Goal: Information Seeking & Learning: Check status

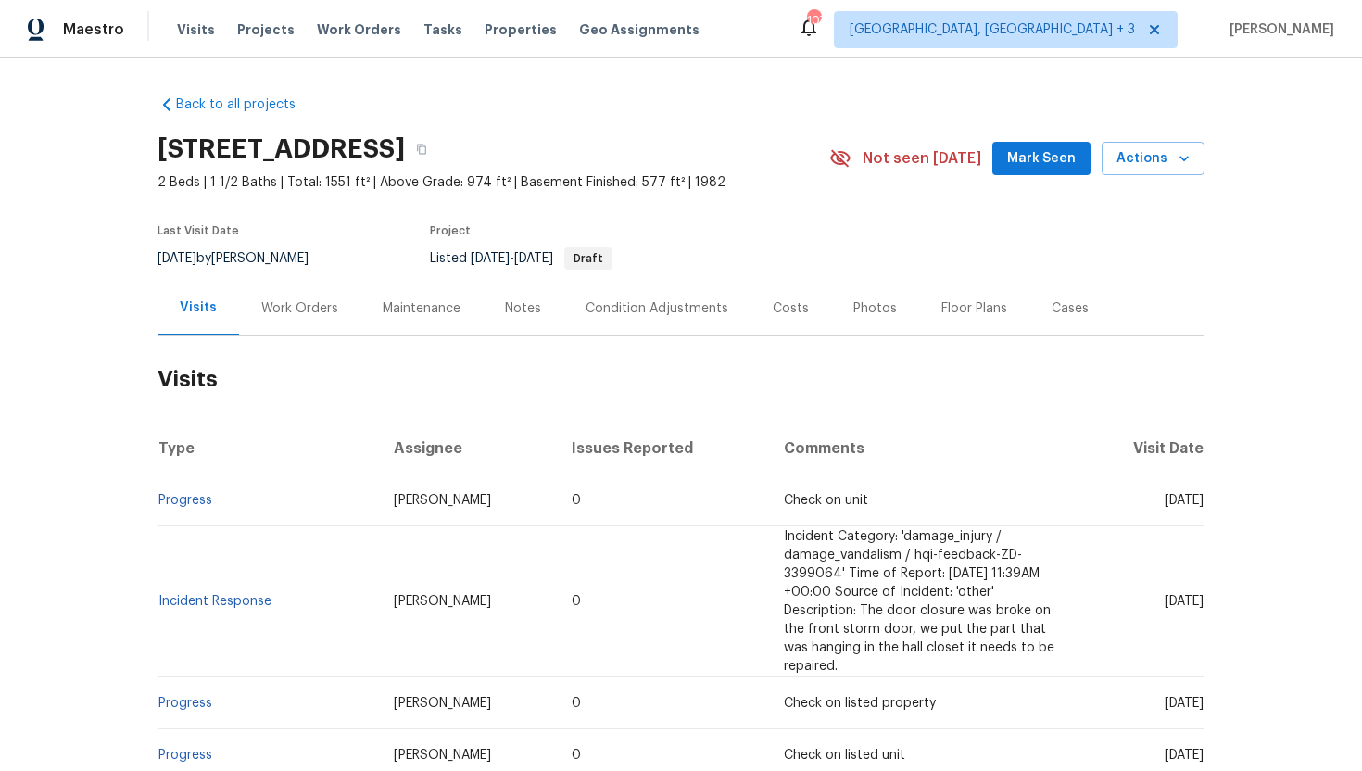
click at [307, 311] on div "Work Orders" at bounding box center [299, 308] width 77 height 19
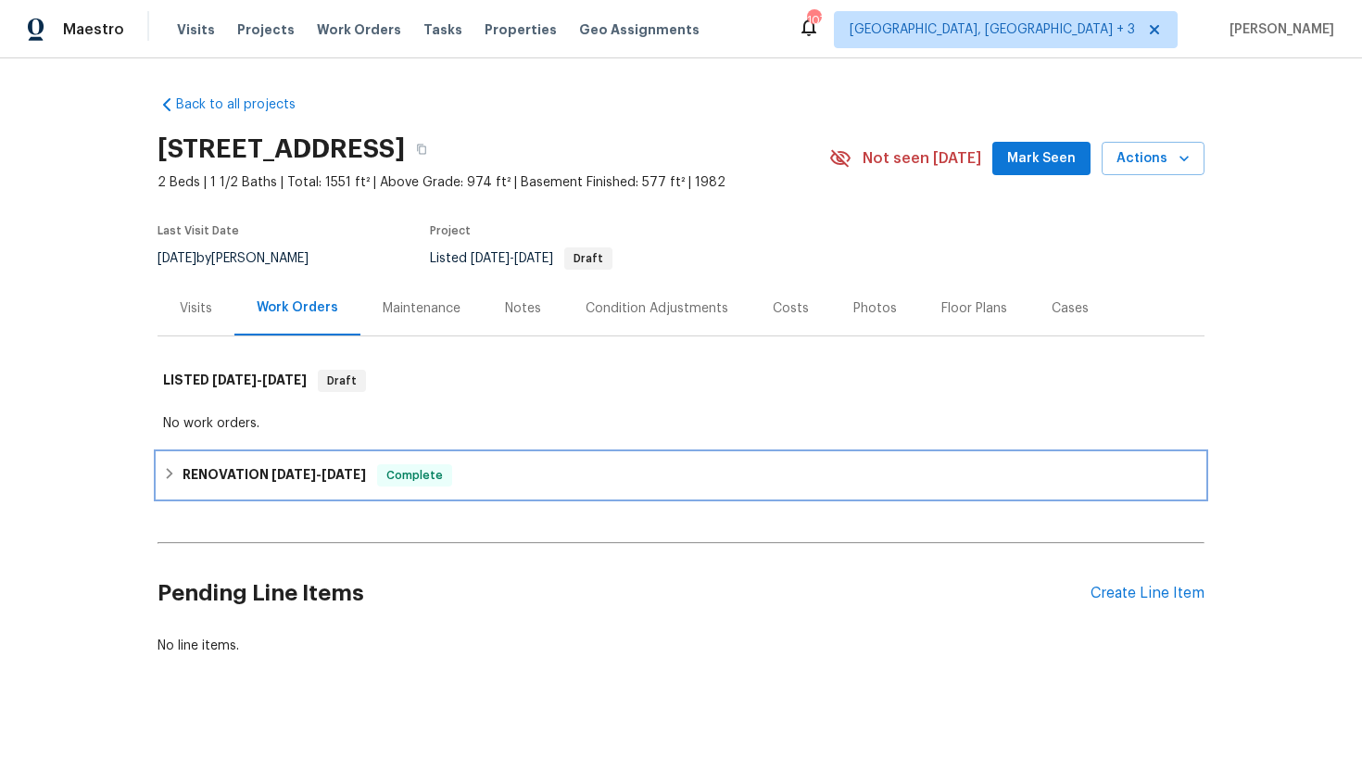
click at [325, 470] on span "[DATE]" at bounding box center [343, 474] width 44 height 13
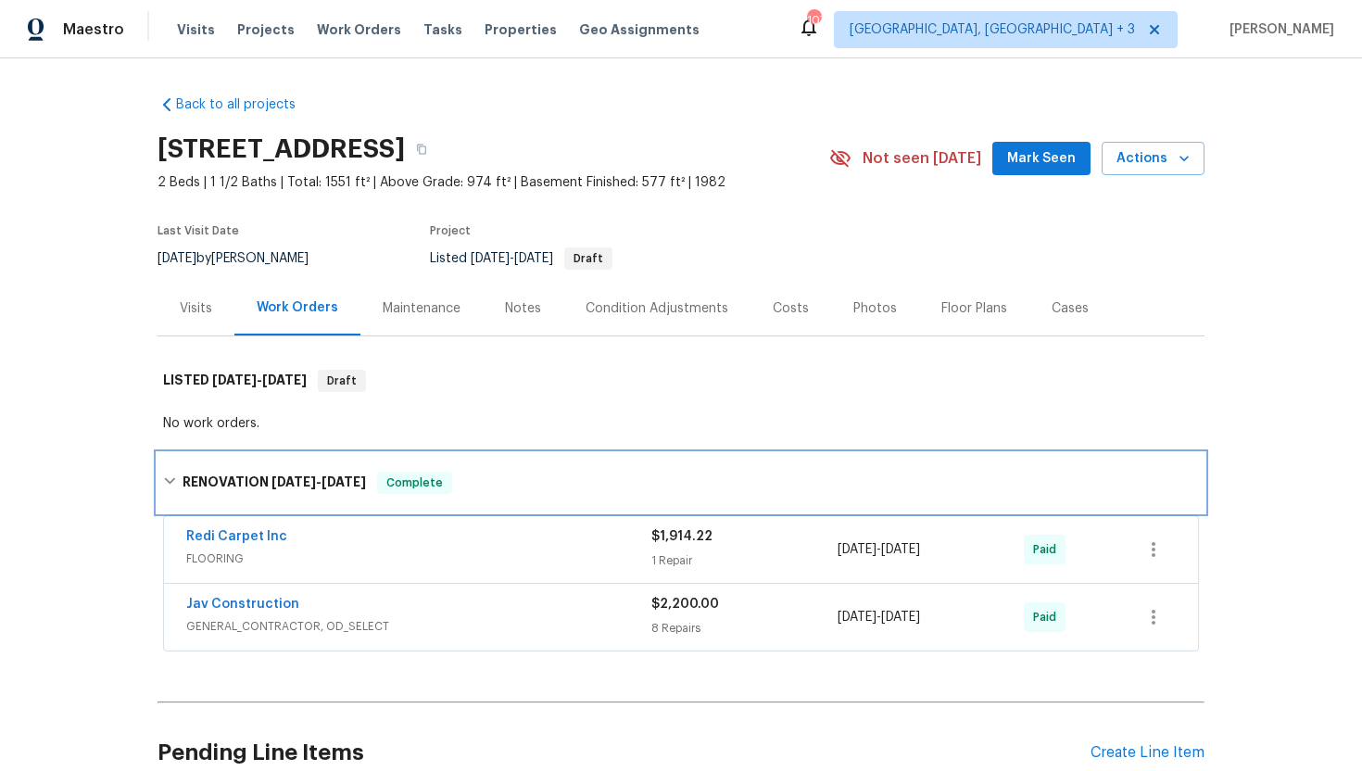
scroll to position [6, 0]
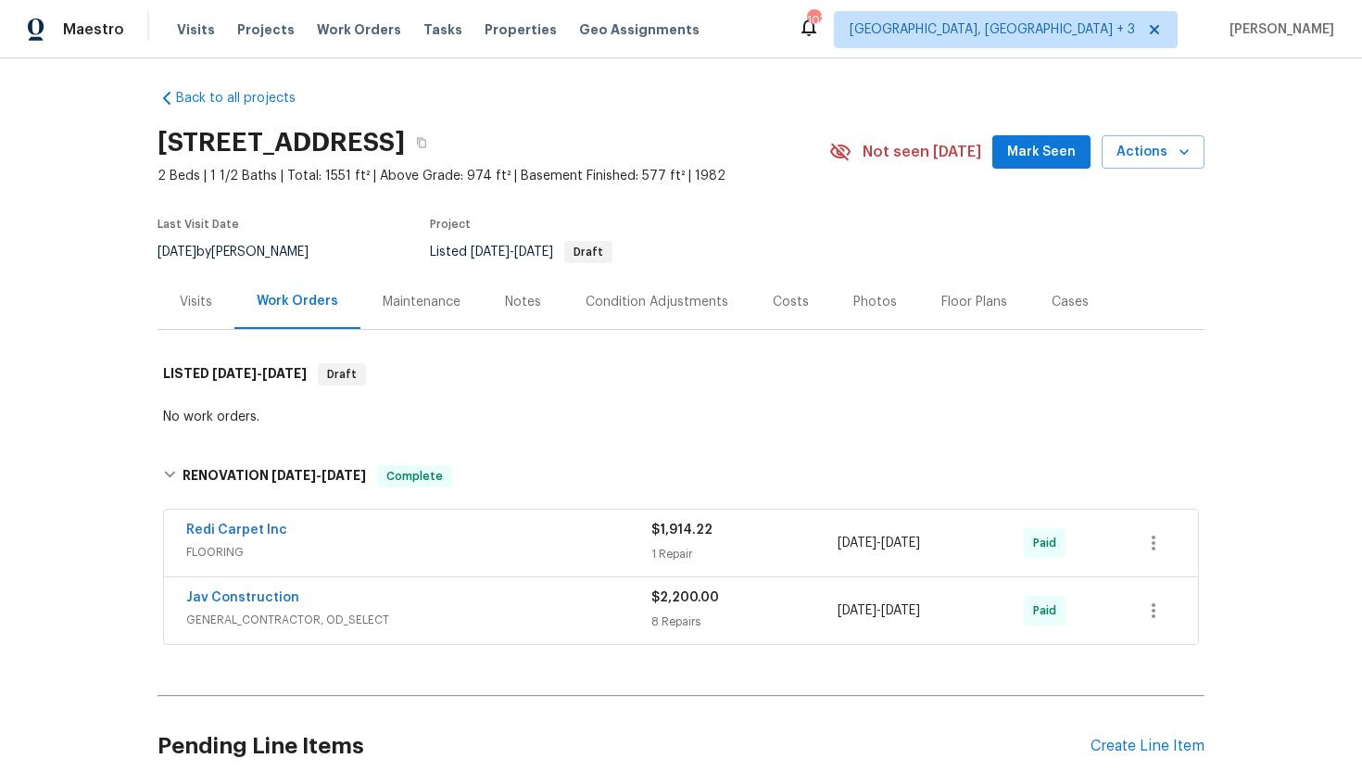
click at [408, 547] on span "FLOORING" at bounding box center [418, 552] width 465 height 19
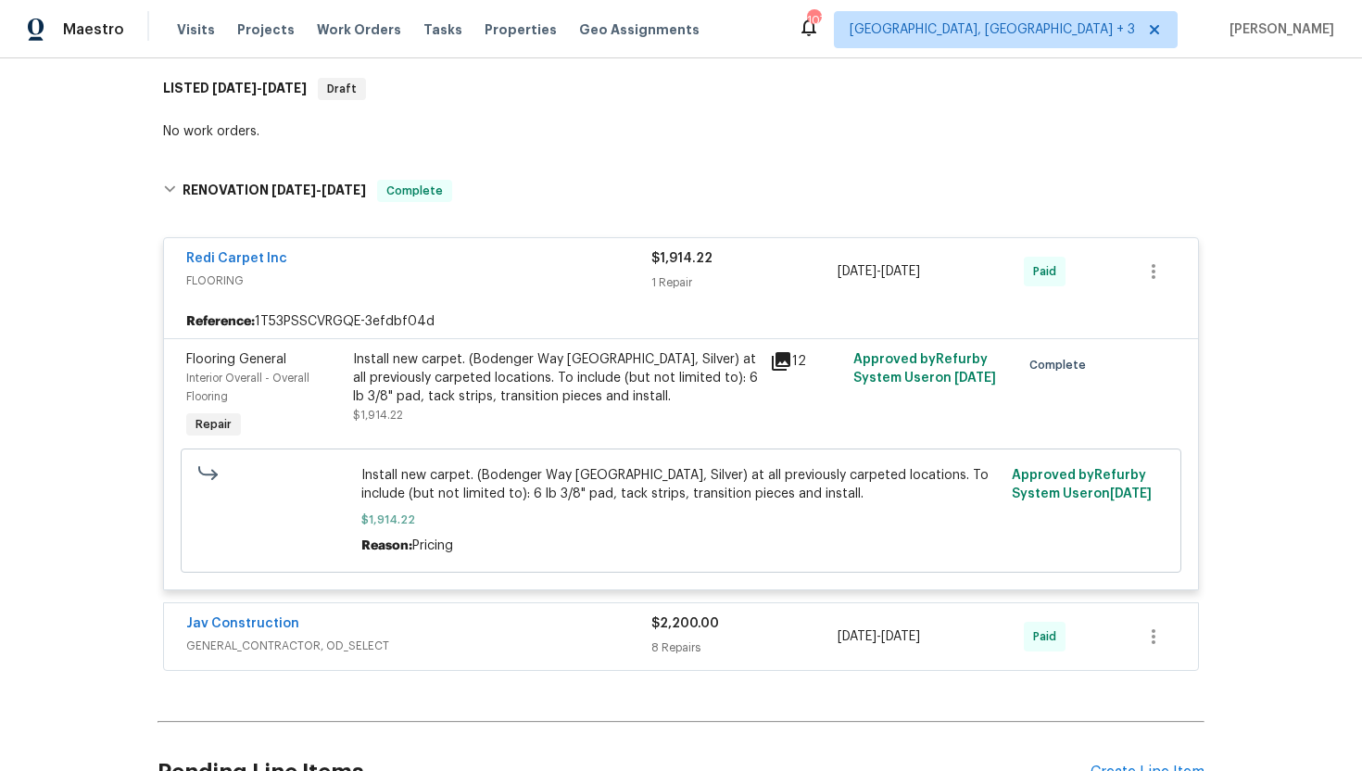
scroll to position [320, 0]
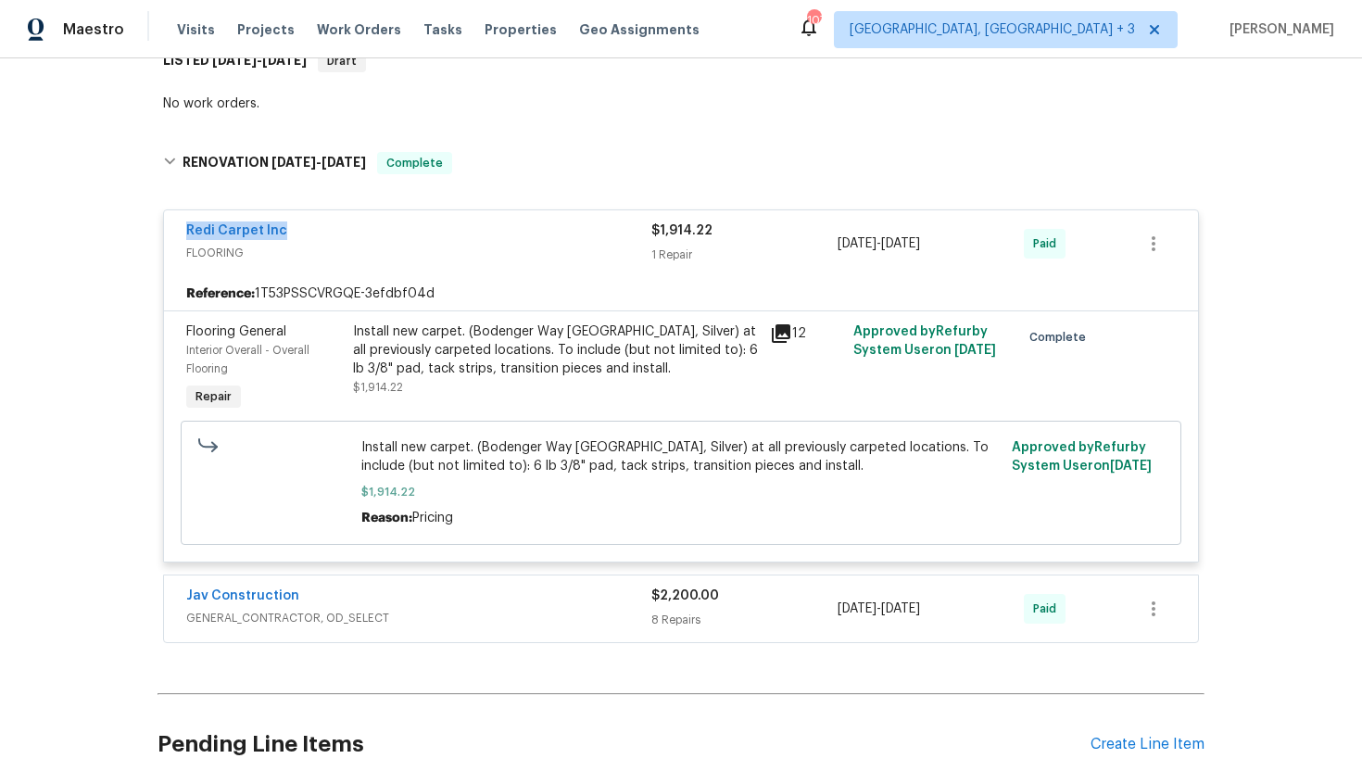
drag, startPoint x: 323, startPoint y: 223, endPoint x: 177, endPoint y: 223, distance: 146.3
click at [177, 223] on div "Redi Carpet Inc FLOORING $1,914.22 1 Repair [DATE] - [DATE] Paid" at bounding box center [681, 243] width 1034 height 67
copy link "Redi Carpet Inc"
drag, startPoint x: 973, startPoint y: 247, endPoint x: 826, endPoint y: 247, distance: 146.3
click at [826, 247] on div "Redi Carpet Inc FLOORING $1,914.22 1 Repair [DATE] - [DATE] Paid" at bounding box center [658, 243] width 945 height 44
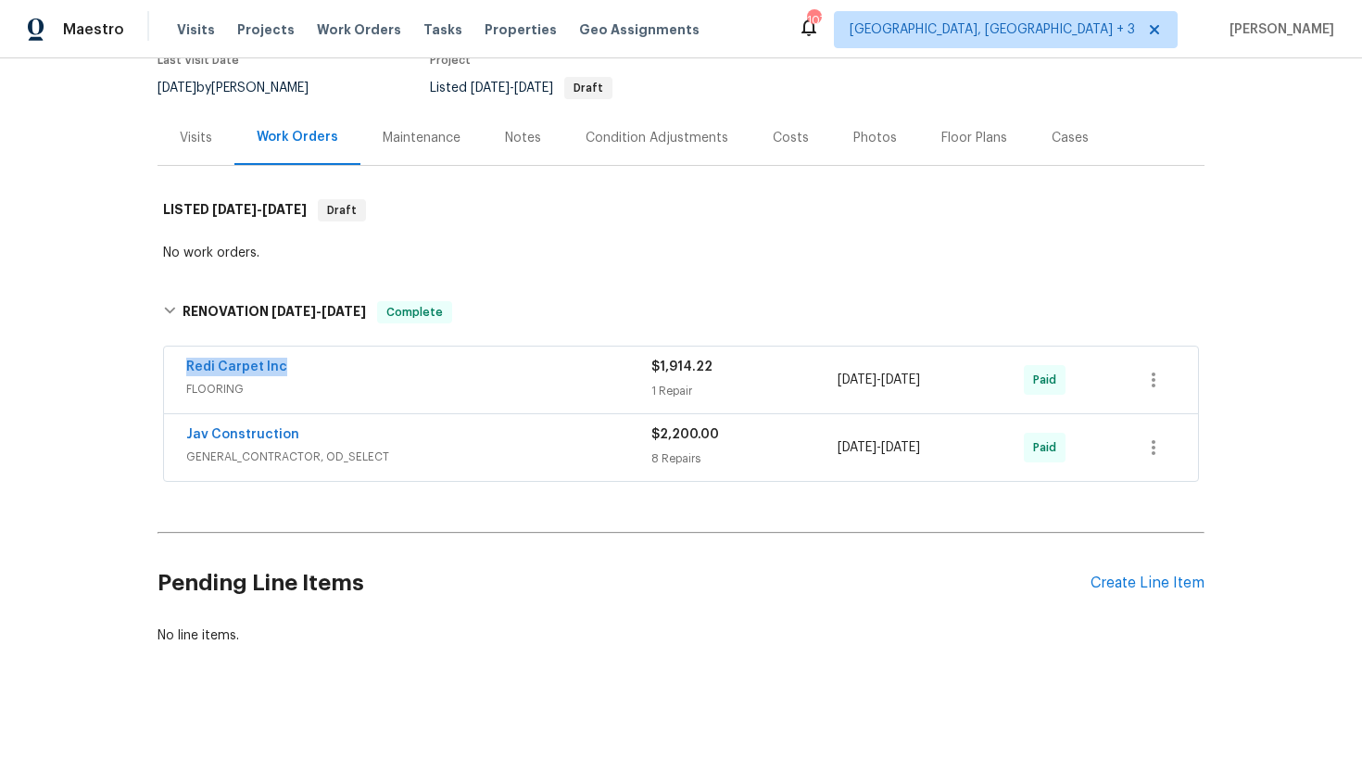
scroll to position [170, 0]
copy div "[DATE] - [DATE]"
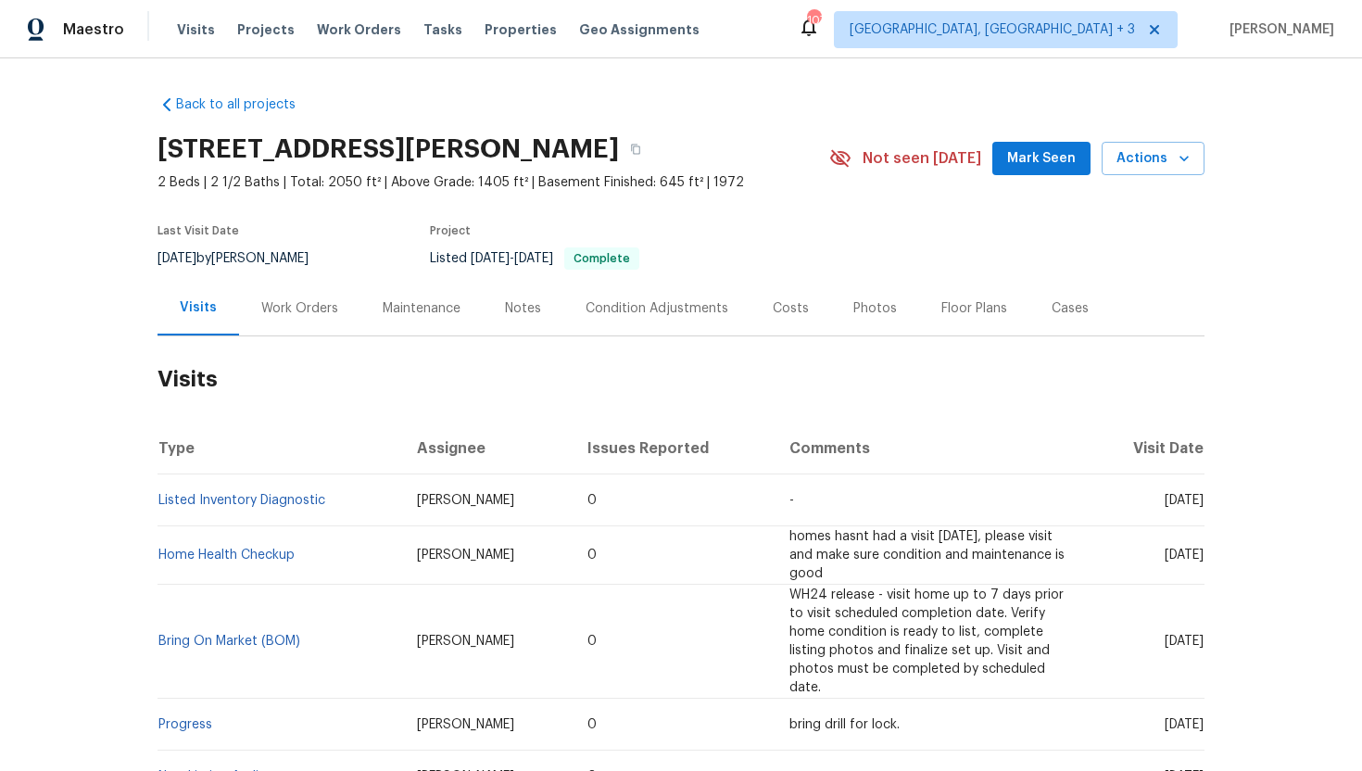
click at [271, 308] on div "Work Orders" at bounding box center [299, 308] width 77 height 19
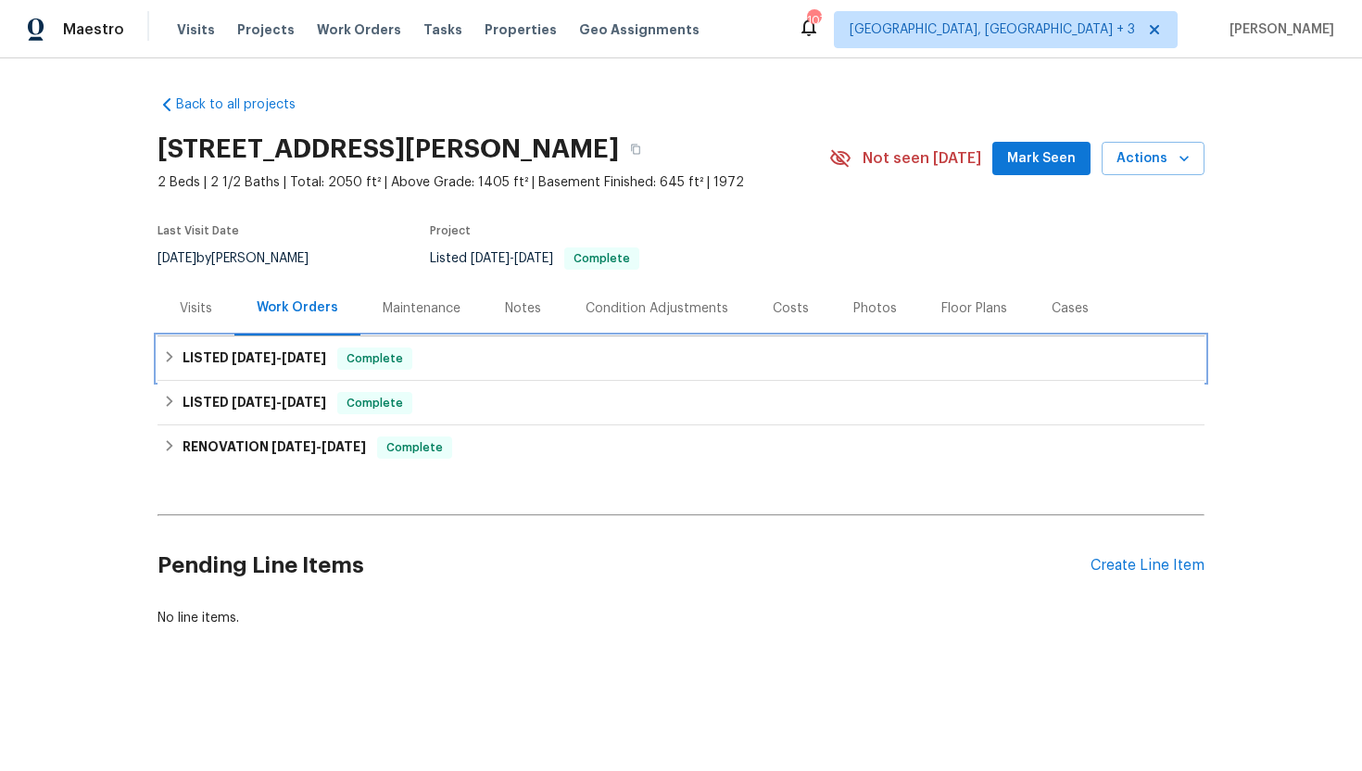
click at [270, 348] on h6 "LISTED [DATE] - [DATE]" at bounding box center [254, 358] width 144 height 22
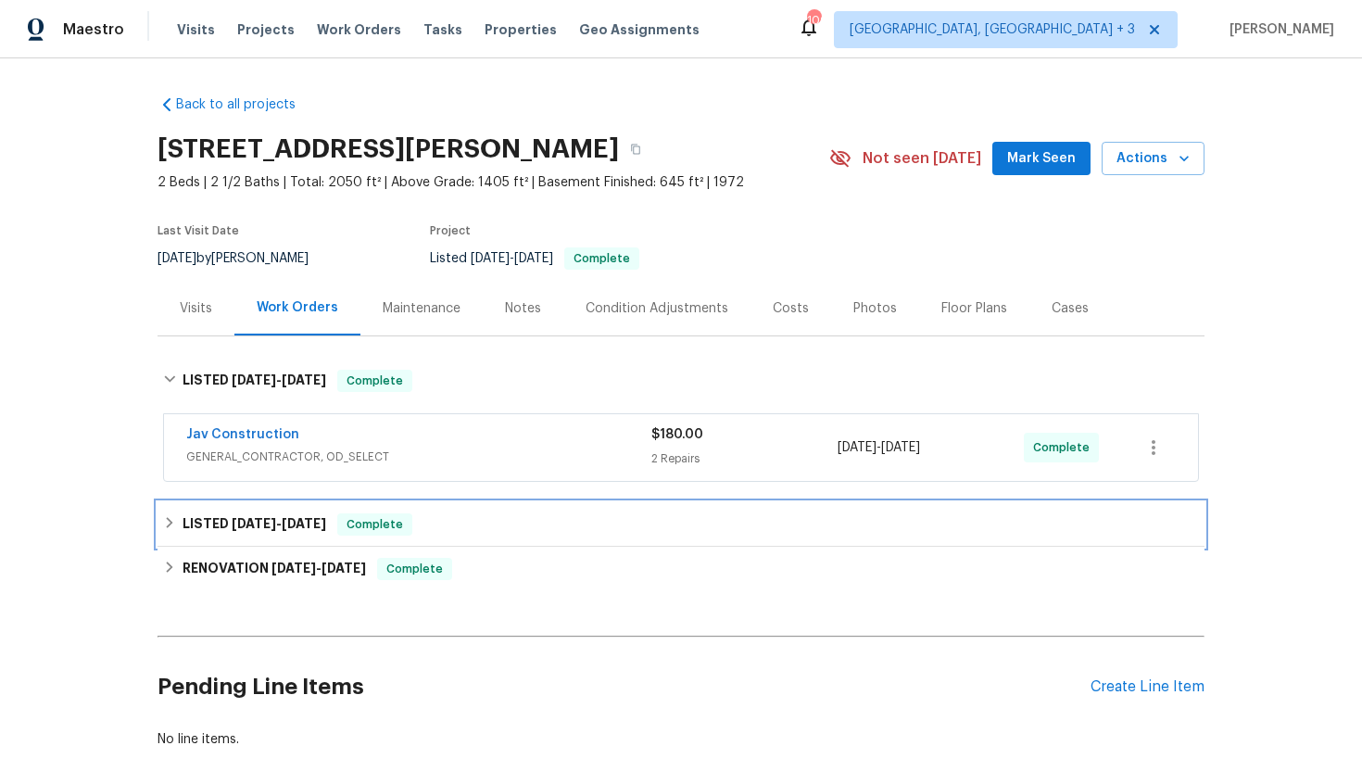
click at [373, 533] on div "Complete" at bounding box center [374, 524] width 75 height 22
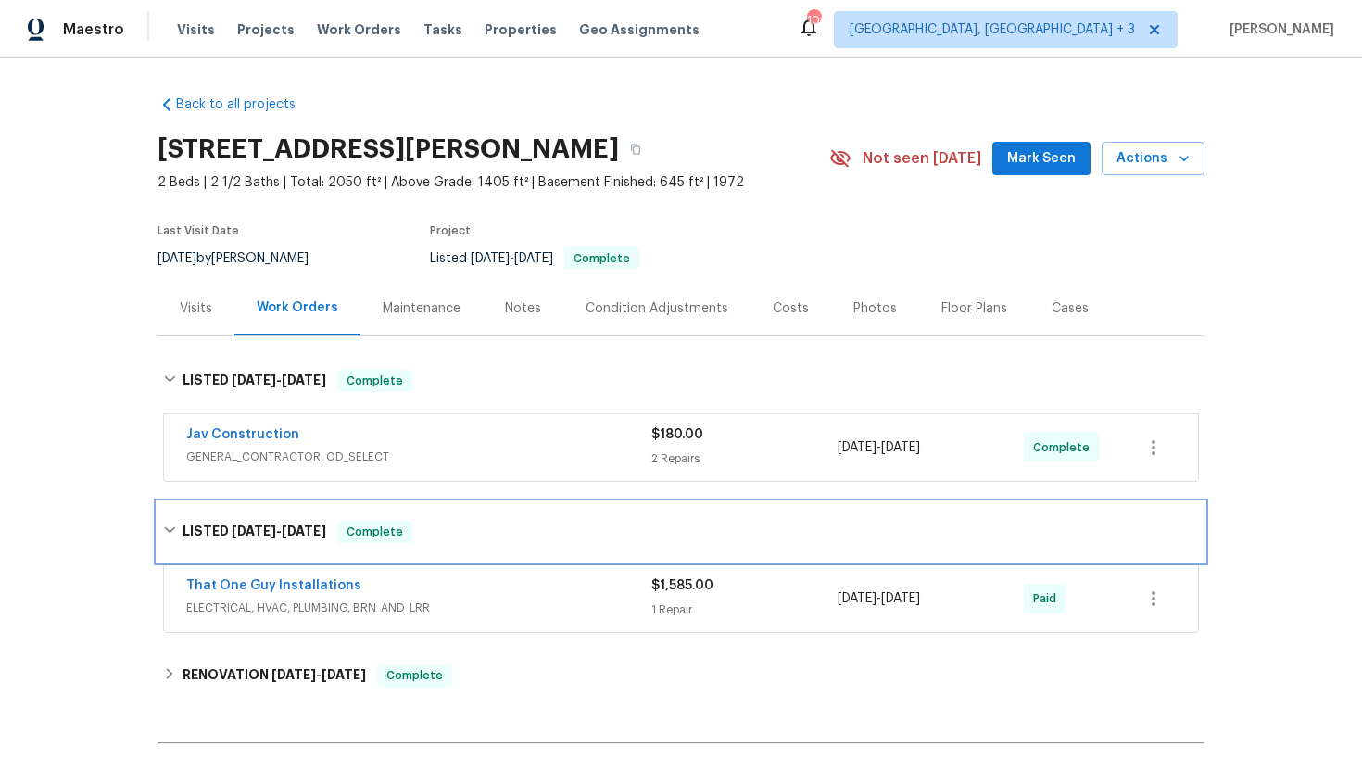
scroll to position [53, 0]
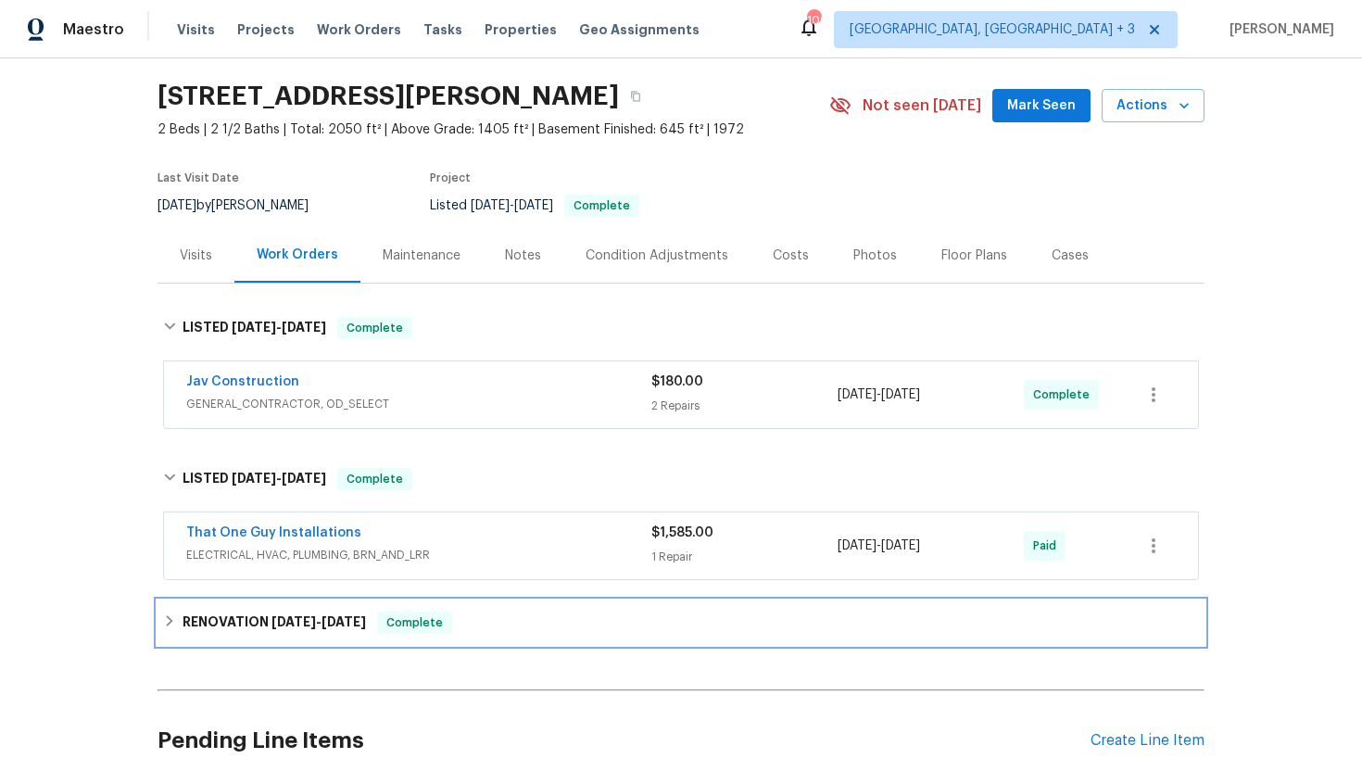
click at [413, 624] on span "Complete" at bounding box center [414, 622] width 71 height 19
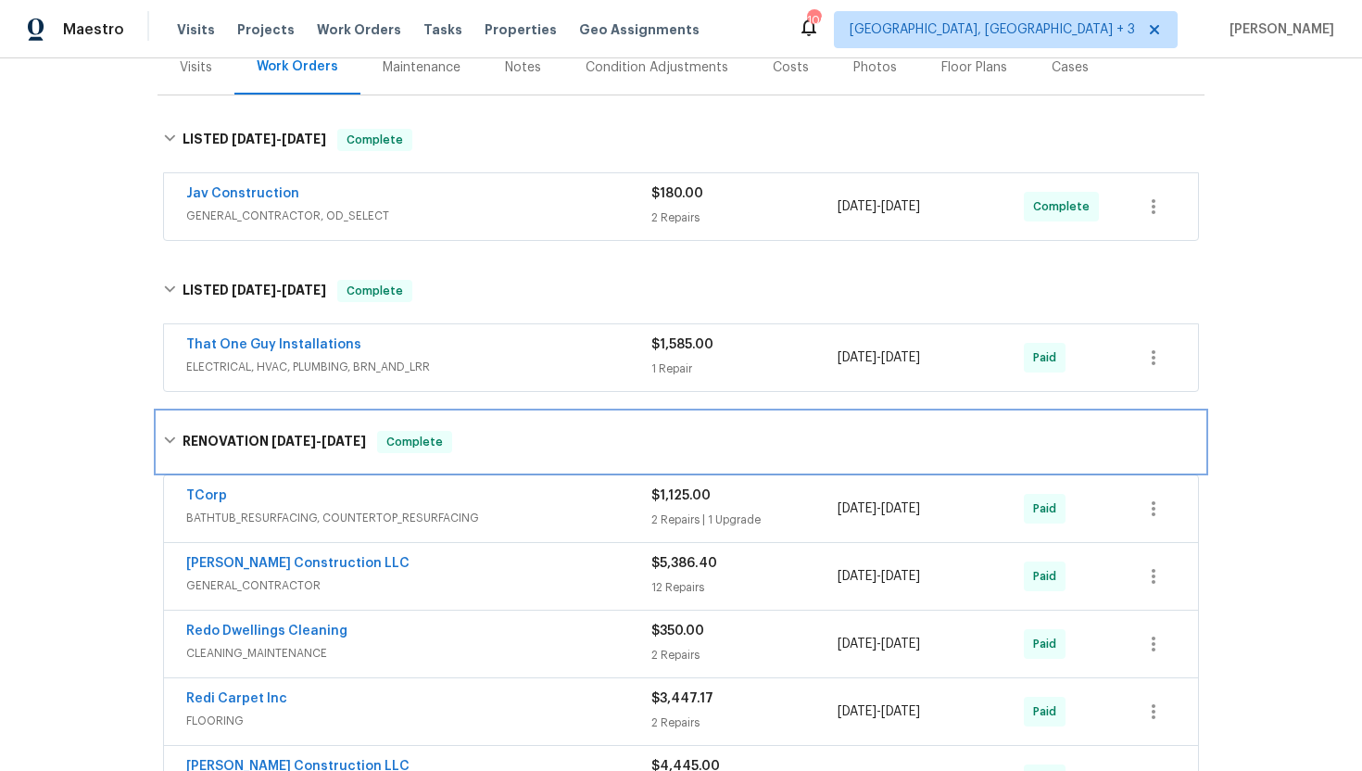
scroll to position [242, 0]
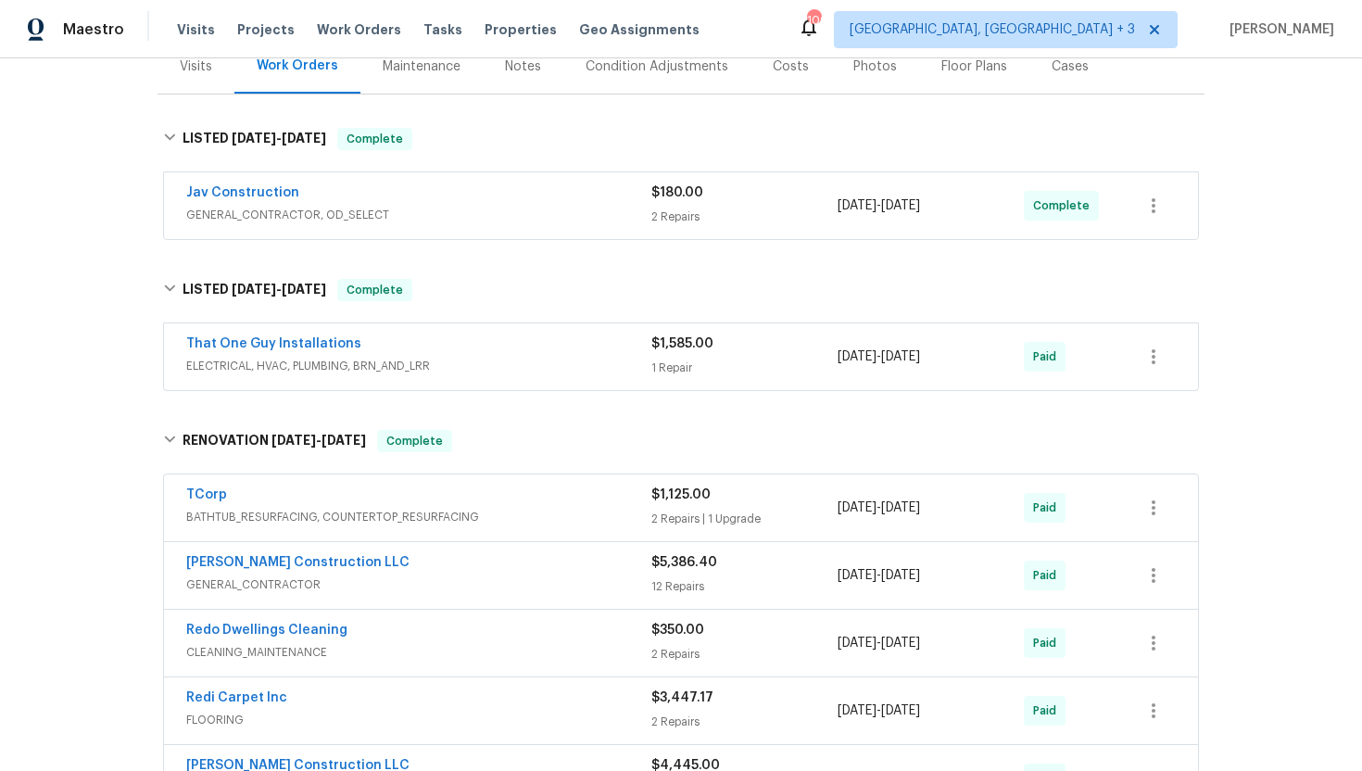
click at [181, 69] on div "Visits" at bounding box center [196, 66] width 32 height 19
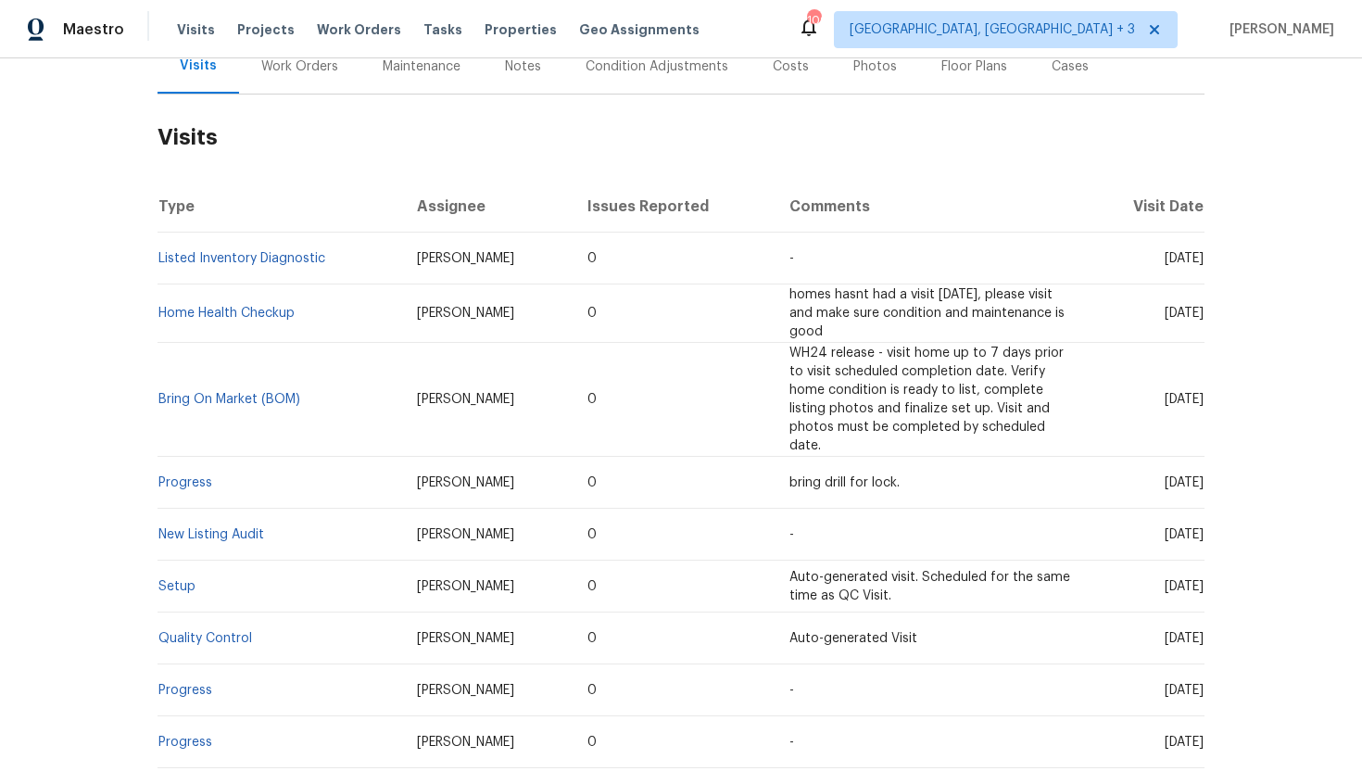
scroll to position [241, 0]
drag, startPoint x: 1130, startPoint y: 259, endPoint x: 1202, endPoint y: 262, distance: 72.3
click at [1202, 262] on span "[DATE]" at bounding box center [1183, 259] width 39 height 13
copy span "[DATE]"
